Goal: Task Accomplishment & Management: Use online tool/utility

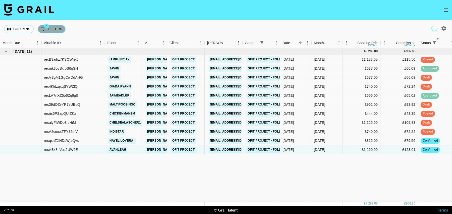
click at [52, 28] on button "3 Filters" at bounding box center [52, 29] width 28 height 8
select select "status"
select select "isNotAnyOf"
select select "status"
select select "isNotAnyOf"
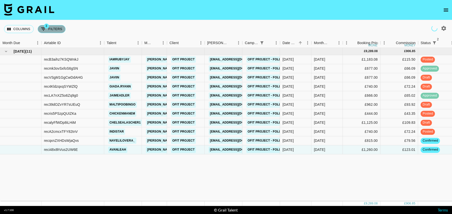
select select "talentName"
select select "campaign"
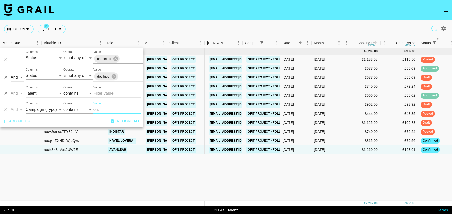
click at [104, 95] on input "Value" at bounding box center [117, 94] width 48 height 8
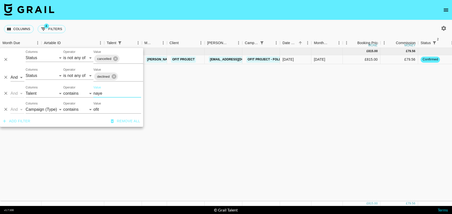
type input "naye"
click at [8, 110] on icon "Delete" at bounding box center [5, 109] width 5 height 5
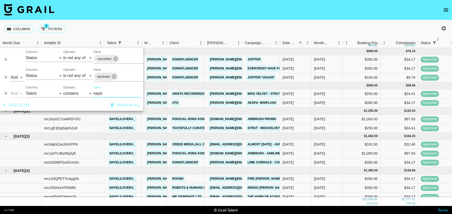
click at [26, 105] on button "Add filter" at bounding box center [16, 105] width 31 height 9
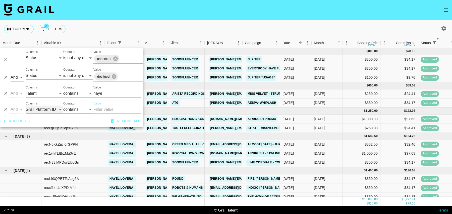
click at [40, 112] on select "Grail Platform ID Airtable ID Talent Manager Client Booker Campaign (Type) Date…" at bounding box center [45, 110] width 38 height 8
select select "campaign"
click at [26, 106] on select "Grail Platform ID Airtable ID Talent Manager Client Booker Campaign (Type) Date…" at bounding box center [45, 110] width 38 height 8
click at [103, 113] on input "Value" at bounding box center [117, 110] width 48 height 8
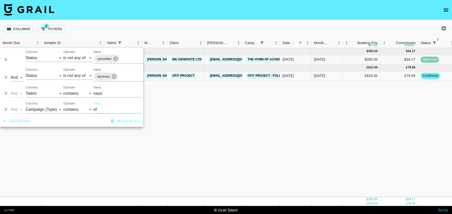
type input "of"
click at [344, 77] on div "£815.00" at bounding box center [362, 76] width 38 height 9
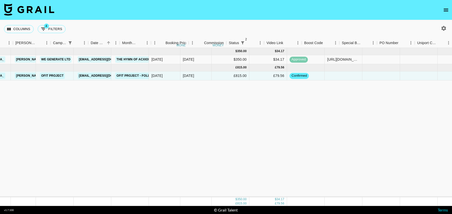
scroll to position [0, 363]
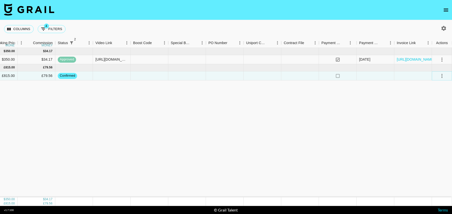
click at [443, 77] on icon "select merge strategy" at bounding box center [442, 76] width 6 height 6
click at [434, 103] on li "Draft Created" at bounding box center [435, 104] width 33 height 9
click at [52, 27] on button "4 Filters" at bounding box center [52, 29] width 28 height 8
select select "status"
select select "isNotAnyOf"
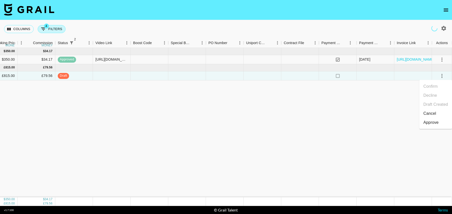
select select "status"
select select "isNotAnyOf"
select select "talentName"
select select "campaign"
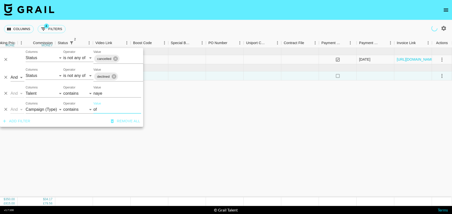
click at [110, 91] on input "naye" at bounding box center [117, 94] width 48 height 8
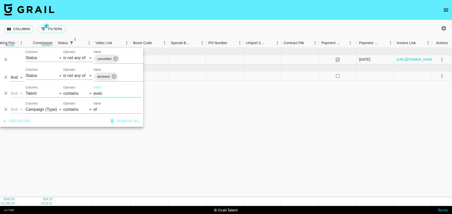
type input "avan"
click at [187, 79] on div at bounding box center [187, 76] width 38 height 9
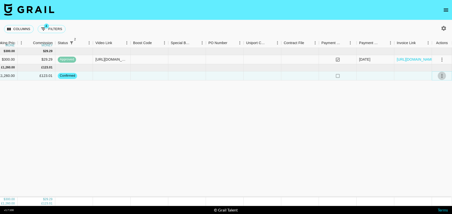
click at [443, 74] on icon "select merge strategy" at bounding box center [442, 76] width 6 height 6
click at [440, 104] on li "Draft Created" at bounding box center [435, 104] width 33 height 9
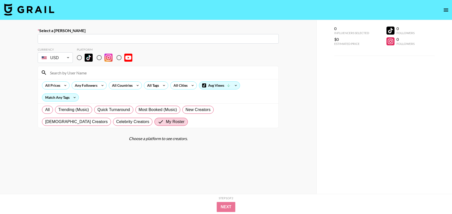
click at [34, 11] on img at bounding box center [29, 10] width 50 height 12
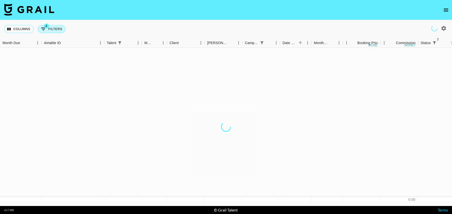
click at [45, 25] on span "4" at bounding box center [46, 26] width 5 height 5
select select "status"
select select "isNotAnyOf"
select select "status"
select select "isNotAnyOf"
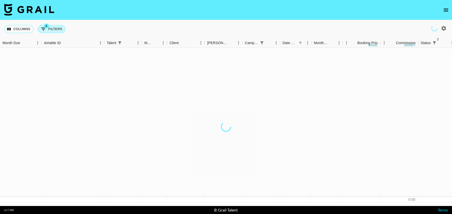
select select "talentName"
select select "campaign"
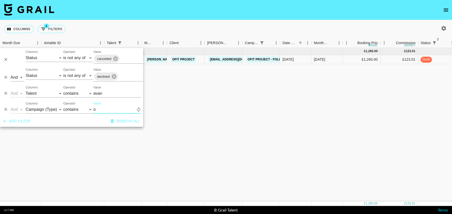
type input "o"
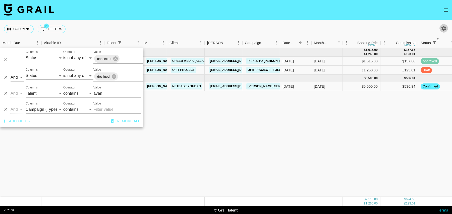
click at [445, 29] on icon "button" at bounding box center [443, 28] width 5 height 5
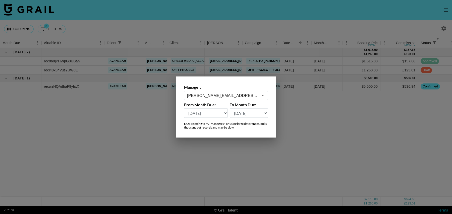
click at [211, 112] on select "[DATE] [DATE] '[DATE] May '[DATE] Mar '[DATE] Jan '[DATE] Nov '[DATE] Sep '[DAT…" at bounding box center [206, 113] width 44 height 10
select select "[DATE]"
click at [184, 108] on select "[DATE] [DATE] '[DATE] May '[DATE] Mar '[DATE] Jan '[DATE] Nov '[DATE] Sep '[DAT…" at bounding box center [206, 113] width 44 height 10
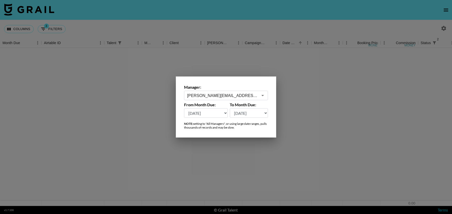
click at [122, 26] on div at bounding box center [226, 107] width 452 height 214
click at [42, 33] on button "3 Filters" at bounding box center [52, 29] width 28 height 8
select select "status"
select select "isNotAnyOf"
select select "status"
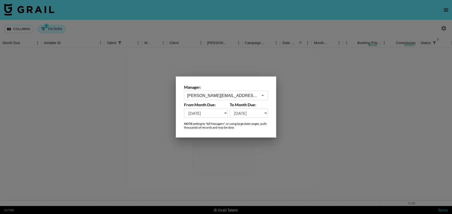
select select "isNotAnyOf"
select select "talentName"
select select "campaign"
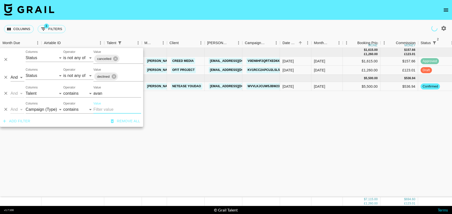
click at [110, 92] on input "avan" at bounding box center [117, 94] width 48 height 8
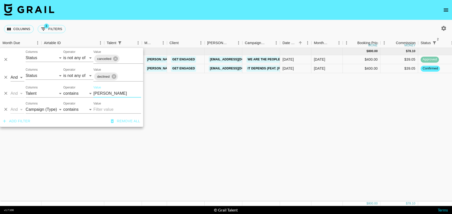
type input "[PERSON_NAME]"
click at [351, 68] on div "$400.00" at bounding box center [362, 68] width 38 height 9
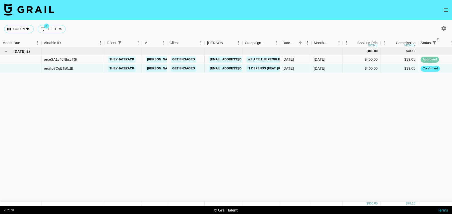
click at [446, 25] on icon "button" at bounding box center [443, 28] width 6 height 6
select select "[DATE]"
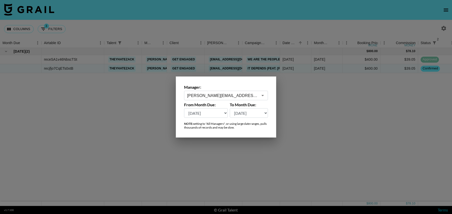
click at [254, 91] on div "[PERSON_NAME][EMAIL_ADDRESS][DOMAIN_NAME] ​" at bounding box center [226, 96] width 84 height 10
click at [215, 106] on li "[PERSON_NAME][EMAIL_ADDRESS][DOMAIN_NAME]" at bounding box center [226, 108] width 84 height 13
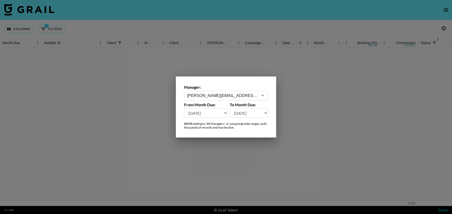
type input "[PERSON_NAME][EMAIL_ADDRESS][DOMAIN_NAME]"
click at [215, 114] on select "[DATE] [DATE] '[DATE] May '[DATE] Mar '[DATE] Jan '[DATE] Nov '[DATE] Sep '[DAT…" at bounding box center [206, 113] width 44 height 10
select select "[DATE]"
click at [184, 108] on select "[DATE] [DATE] '[DATE] May '[DATE] Mar '[DATE] Jan '[DATE] Nov '[DATE] Sep '[DAT…" at bounding box center [206, 113] width 44 height 10
click at [91, 79] on div at bounding box center [226, 107] width 452 height 214
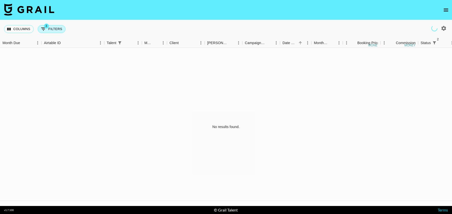
click at [48, 29] on button "3 Filters" at bounding box center [52, 29] width 28 height 8
select select "status"
select select "isNotAnyOf"
select select "status"
select select "isNotAnyOf"
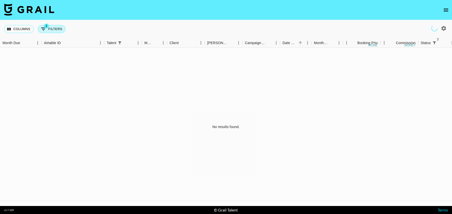
select select "talentName"
select select "campaign"
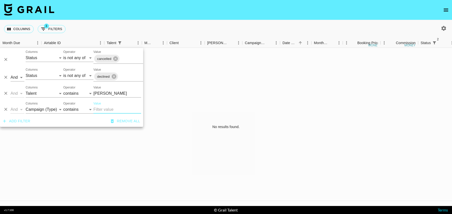
click at [6, 109] on icon "Delete" at bounding box center [5, 109] width 5 height 5
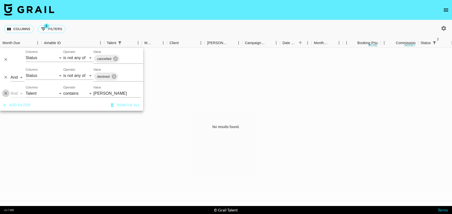
click at [6, 94] on icon "Delete" at bounding box center [5, 93] width 5 height 5
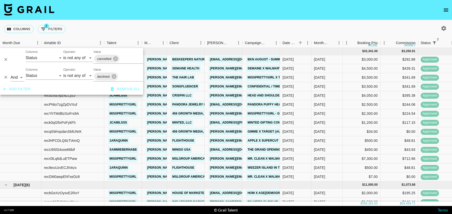
click at [96, 28] on div "Columns 2 Filters + Booking" at bounding box center [226, 29] width 452 height 18
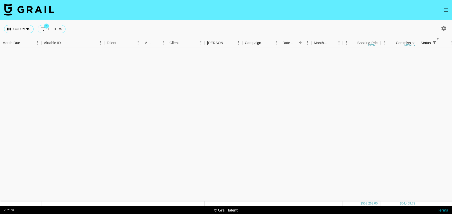
scroll to position [465, 0]
